Goal: Find specific page/section: Find specific page/section

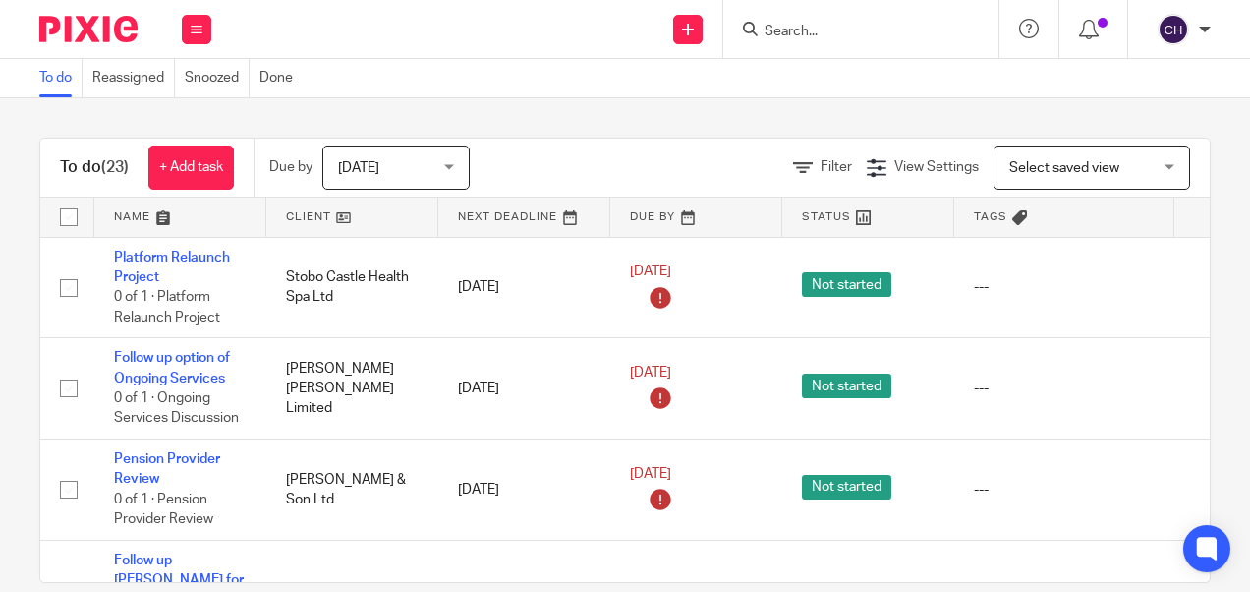
click at [871, 33] on input "Search" at bounding box center [851, 33] width 177 height 18
click at [808, 36] on input "Search" at bounding box center [851, 33] width 177 height 18
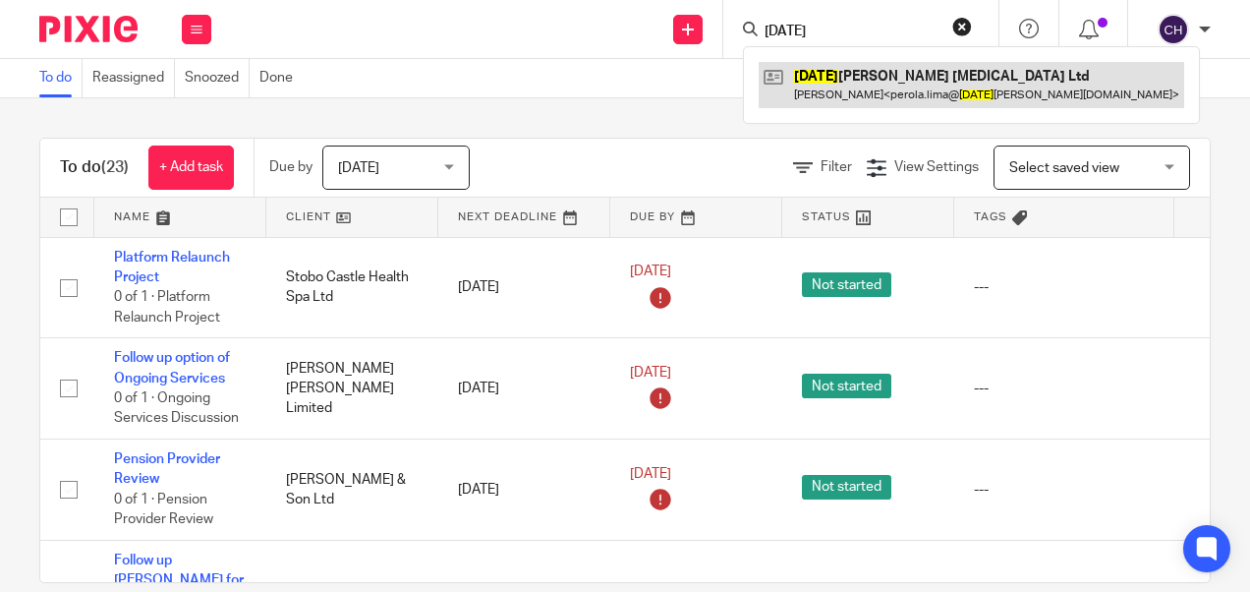
type input "[DATE]"
click at [845, 74] on link at bounding box center [972, 84] width 426 height 45
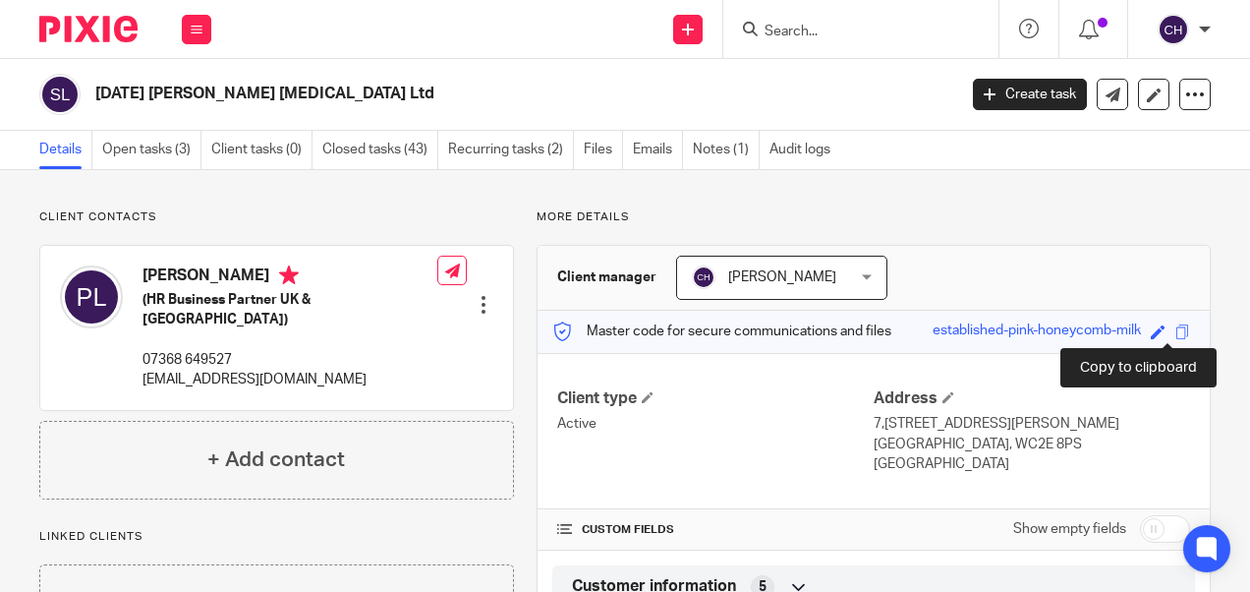
click at [1175, 328] on span at bounding box center [1182, 331] width 15 height 15
click at [1175, 326] on span at bounding box center [1182, 331] width 15 height 15
click at [1175, 328] on span at bounding box center [1182, 331] width 15 height 15
